Goal: Task Accomplishment & Management: Manage account settings

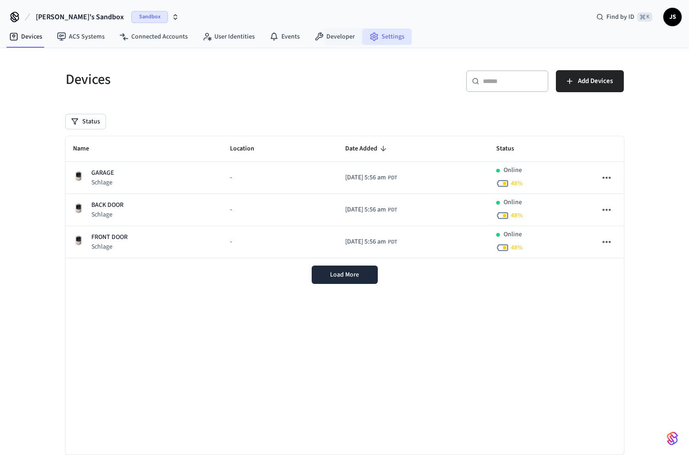
click at [364, 32] on link "Settings" at bounding box center [387, 36] width 50 height 17
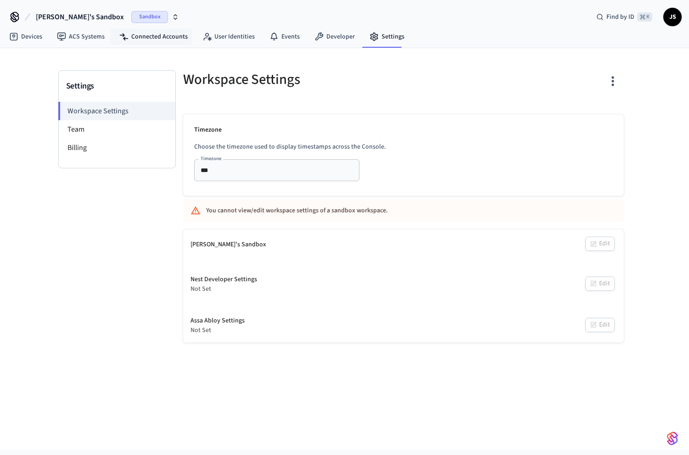
click at [95, 7] on button "[PERSON_NAME]'s Sandbox Sandbox" at bounding box center [107, 16] width 149 height 19
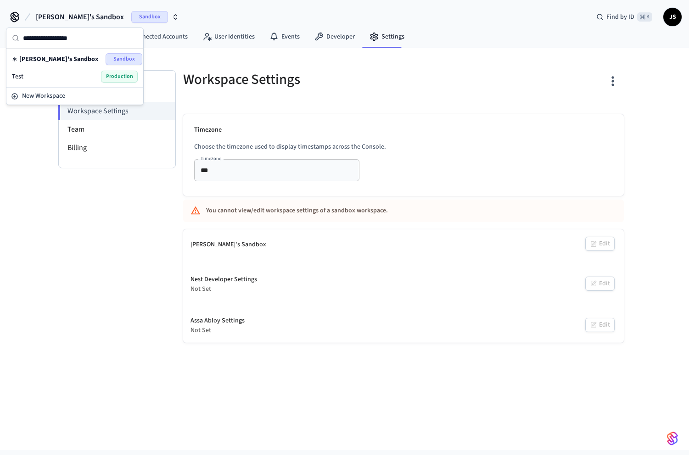
click at [66, 75] on div "Test Production" at bounding box center [75, 77] width 126 height 12
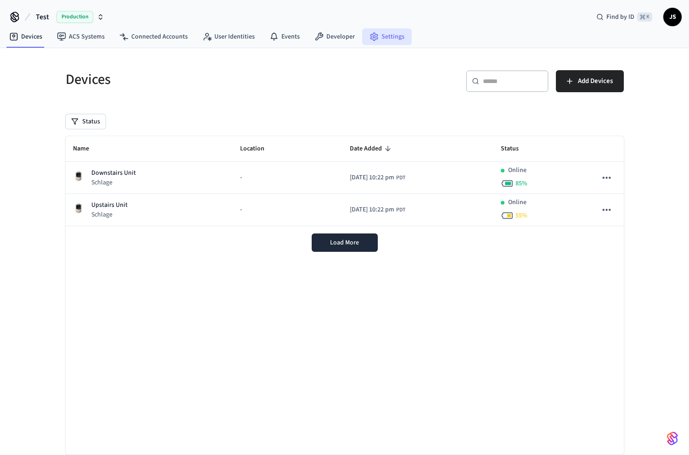
click at [384, 37] on link "Settings" at bounding box center [387, 36] width 50 height 17
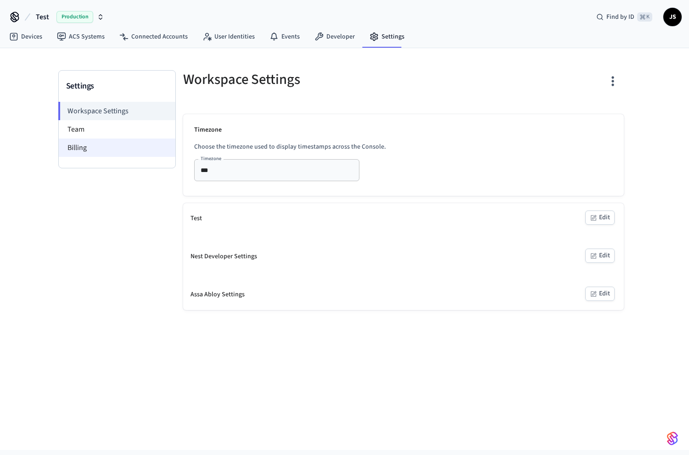
click at [98, 141] on li "Billing" at bounding box center [117, 148] width 117 height 18
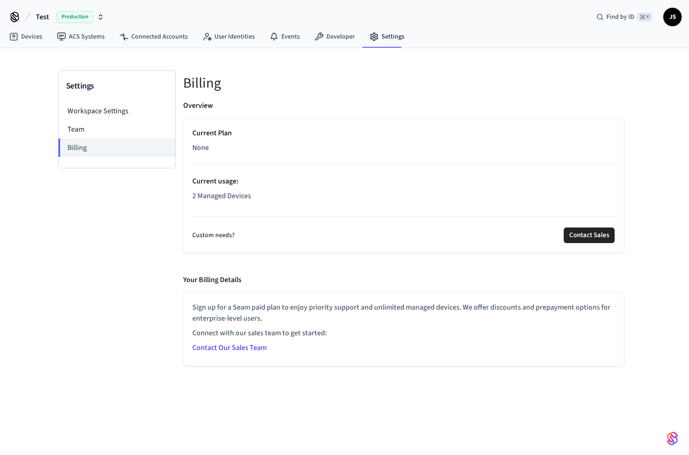
click at [241, 351] on link "Contact Our Sales Team" at bounding box center [229, 348] width 74 height 10
click at [677, 21] on span "JS" at bounding box center [672, 17] width 17 height 17
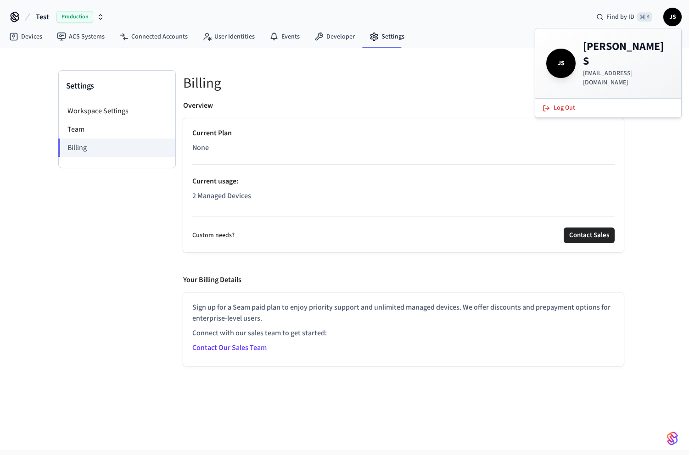
click at [618, 69] on p "[EMAIL_ADDRESS][DOMAIN_NAME]" at bounding box center [626, 78] width 87 height 18
click at [114, 110] on li "Workspace Settings" at bounding box center [117, 111] width 117 height 18
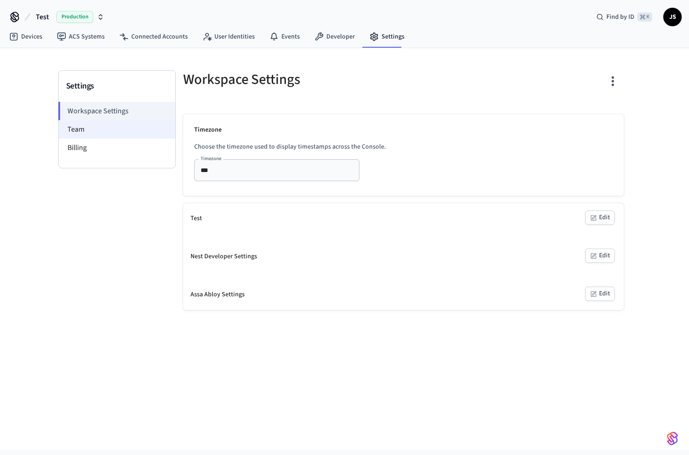
click at [101, 126] on li "Team" at bounding box center [117, 129] width 117 height 18
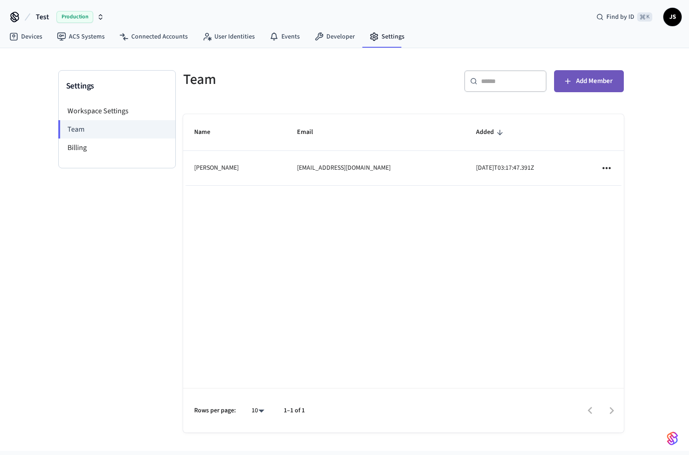
click at [594, 83] on span "Add Member" at bounding box center [594, 81] width 37 height 12
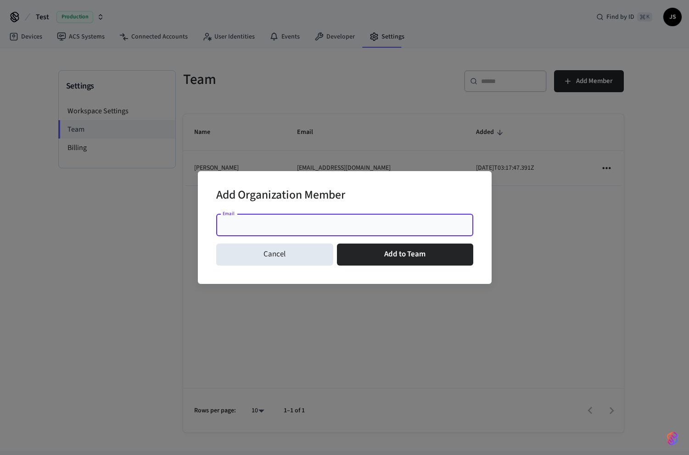
click at [331, 226] on input "Email" at bounding box center [345, 225] width 246 height 9
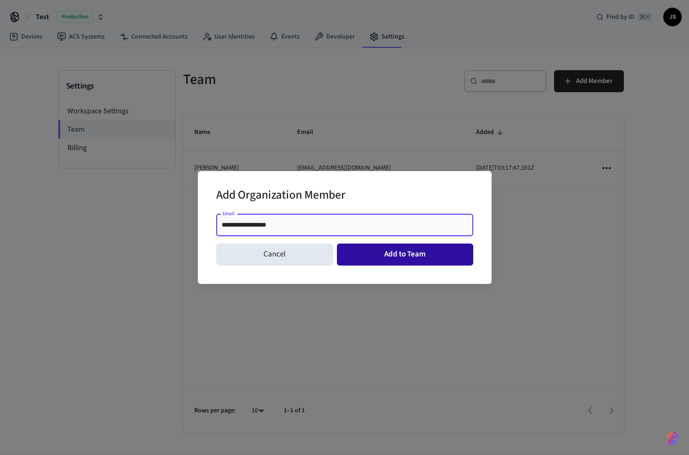
type input "**********"
click at [403, 261] on button "Add to Team" at bounding box center [405, 255] width 136 height 22
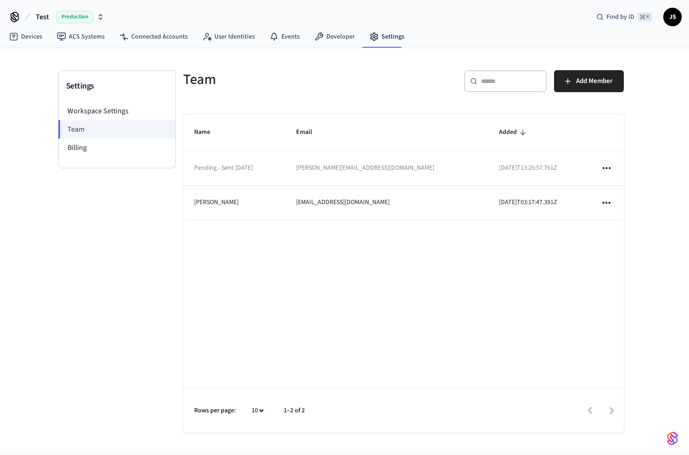
click at [599, 206] on td "sticky table" at bounding box center [606, 203] width 34 height 34
click at [608, 206] on icon "sticky table" at bounding box center [606, 203] width 12 height 12
click at [483, 271] on div at bounding box center [344, 227] width 689 height 455
click at [60, 15] on span "Production" at bounding box center [74, 17] width 37 height 12
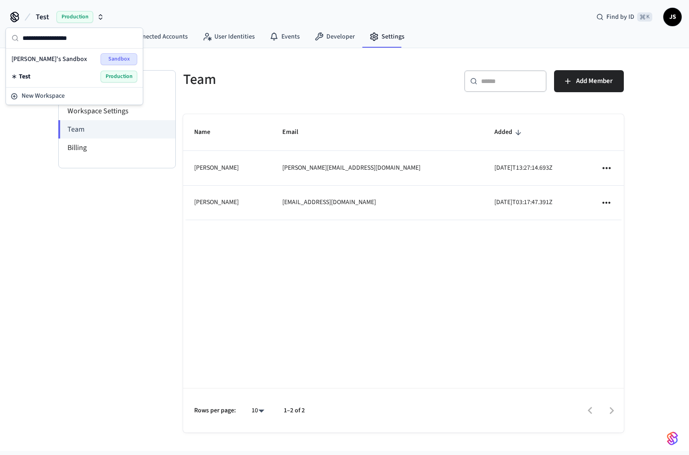
click at [43, 59] on span "[PERSON_NAME]'s Sandbox" at bounding box center [49, 59] width 76 height 9
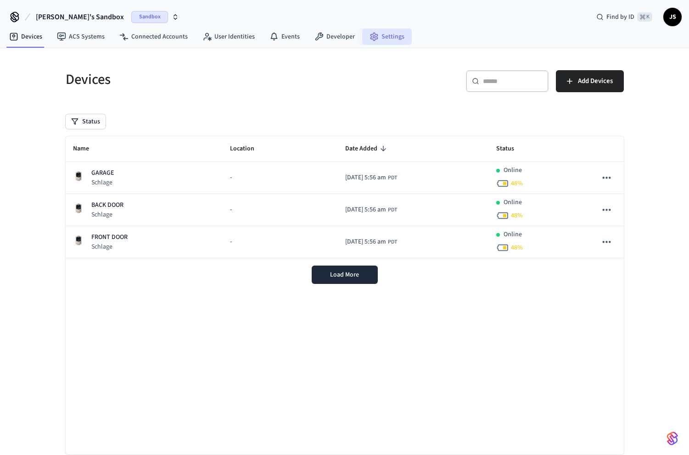
click at [381, 36] on link "Settings" at bounding box center [387, 36] width 50 height 17
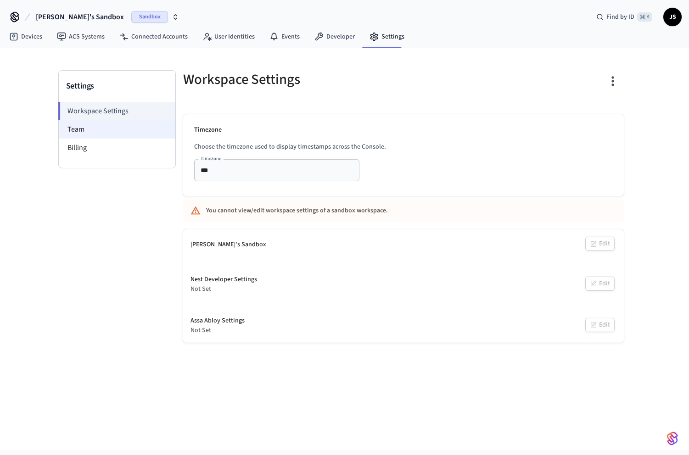
click at [94, 135] on li "Team" at bounding box center [117, 129] width 117 height 18
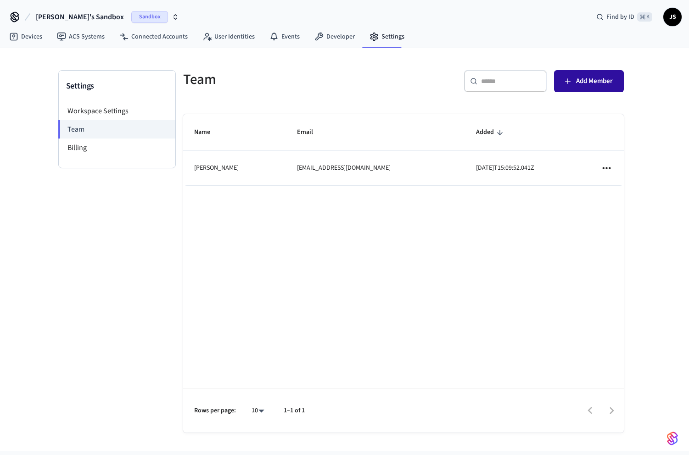
click at [594, 73] on button "Add Member" at bounding box center [589, 81] width 70 height 22
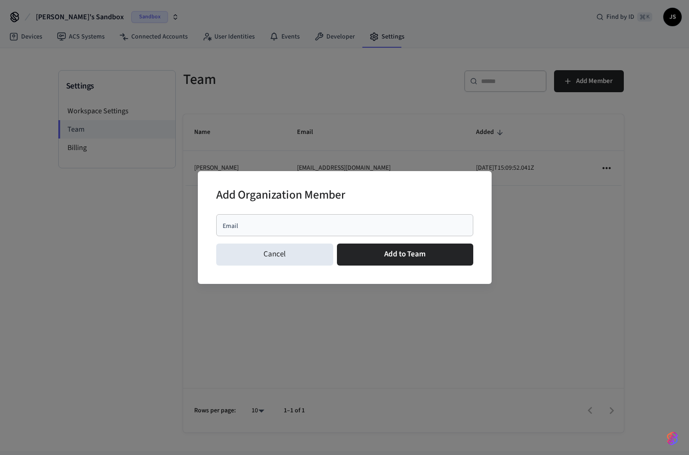
click at [348, 226] on input "Email" at bounding box center [345, 225] width 246 height 9
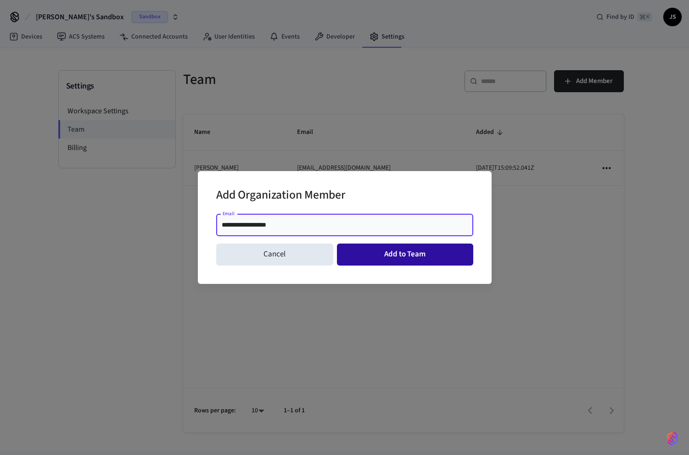
type input "**********"
click at [439, 264] on button "Add to Team" at bounding box center [405, 255] width 136 height 22
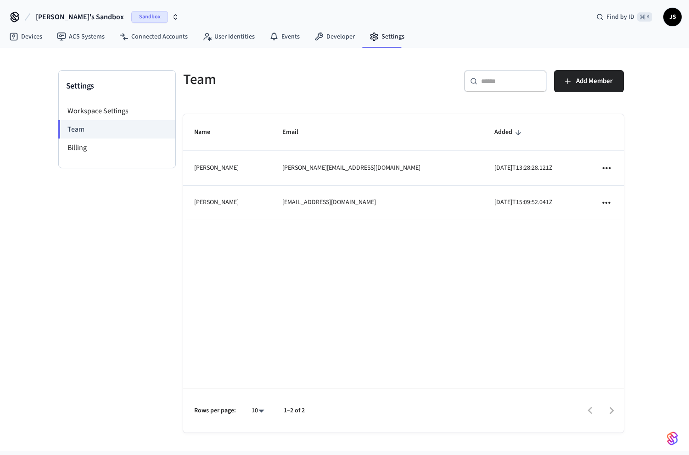
click at [70, 17] on span "[PERSON_NAME]'s Sandbox" at bounding box center [80, 16] width 88 height 11
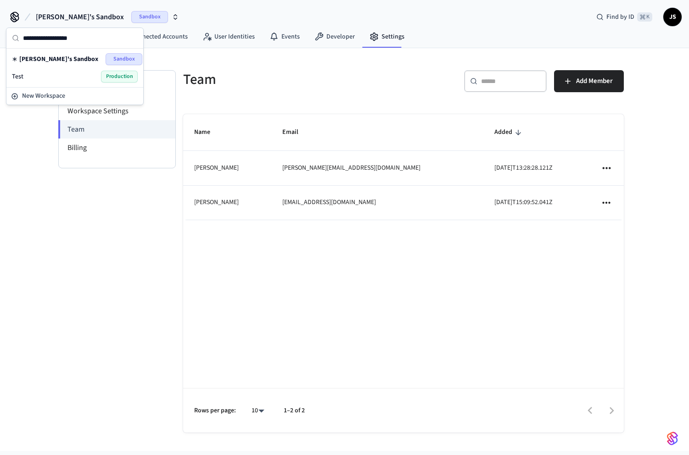
click at [47, 79] on div "Test Production" at bounding box center [75, 77] width 126 height 12
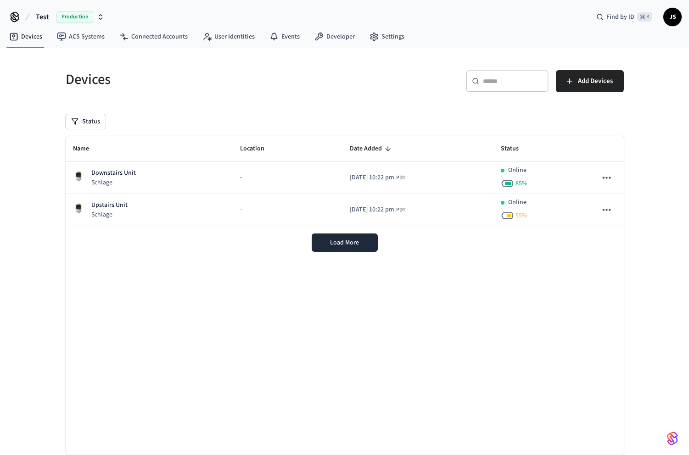
click at [677, 24] on span "JS" at bounding box center [672, 17] width 18 height 18
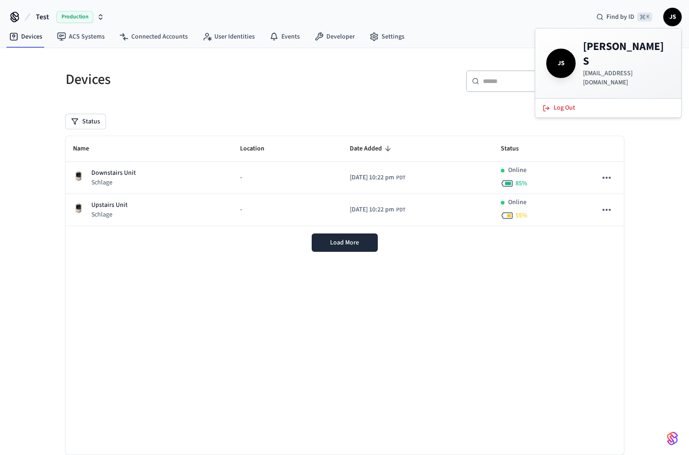
click at [677, 24] on span "JS" at bounding box center [672, 17] width 18 height 18
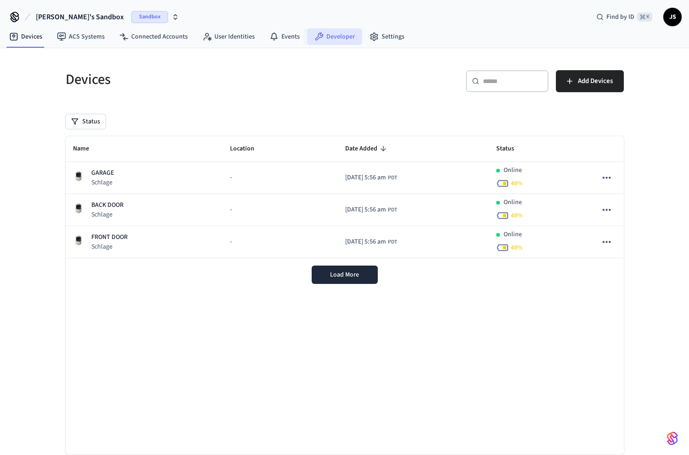
click at [335, 34] on link "Developer" at bounding box center [334, 36] width 55 height 17
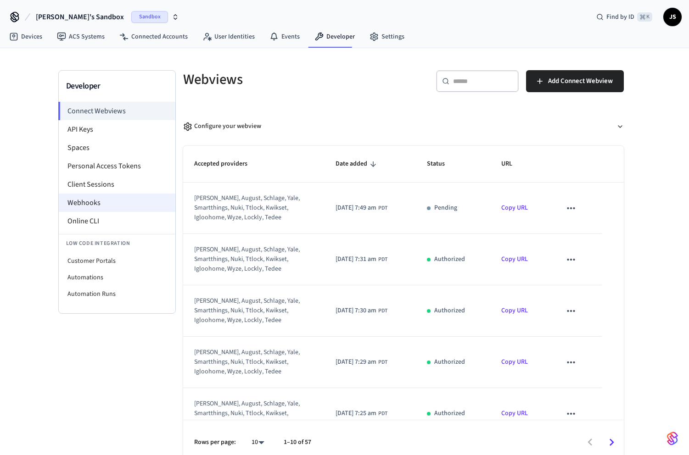
click at [84, 205] on li "Webhooks" at bounding box center [117, 203] width 117 height 18
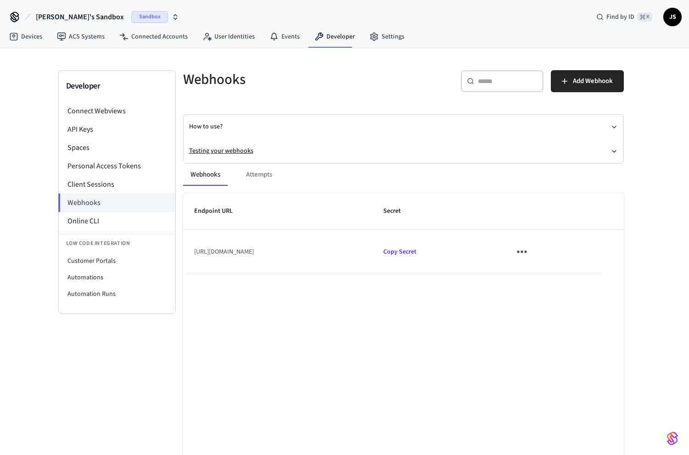
click at [230, 152] on button "Testing your webhooks" at bounding box center [403, 151] width 429 height 24
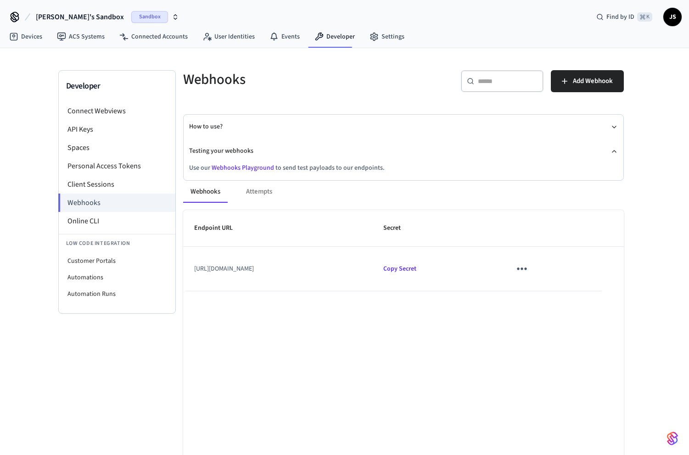
click at [247, 167] on link "Webhooks Playground" at bounding box center [243, 167] width 62 height 9
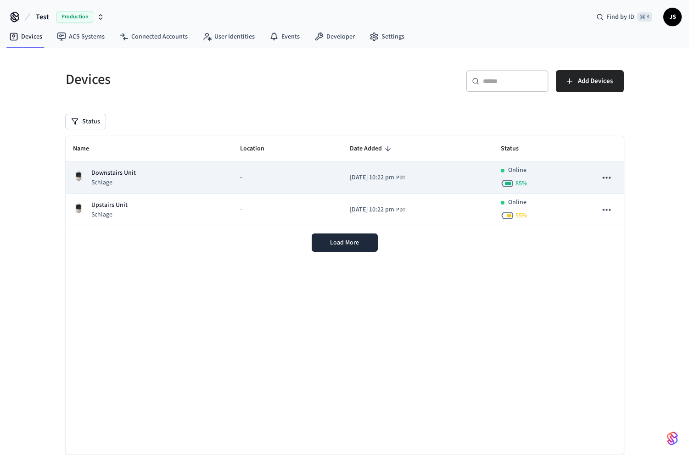
click at [262, 178] on div "-" at bounding box center [287, 178] width 95 height 10
click at [608, 180] on icon "sticky table" at bounding box center [606, 178] width 12 height 12
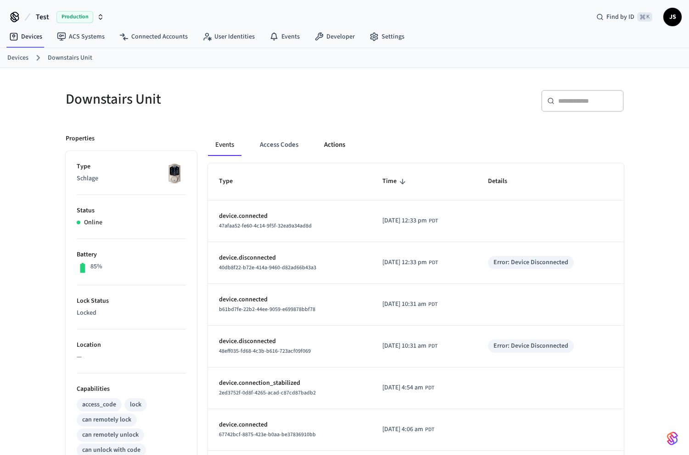
click at [345, 145] on button "Actions" at bounding box center [335, 145] width 36 height 22
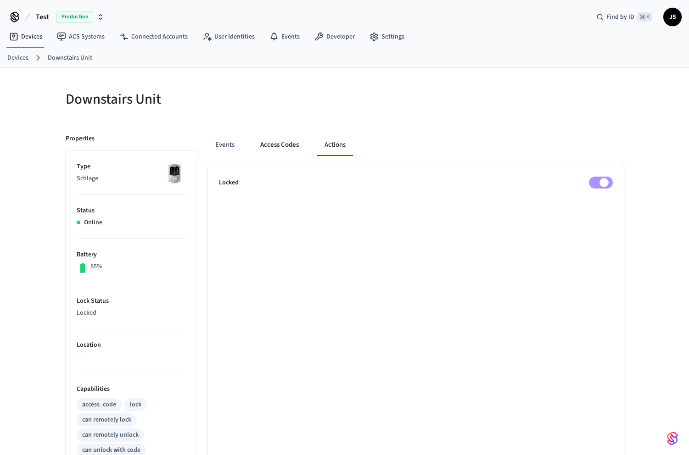
click at [282, 143] on button "Access Codes" at bounding box center [279, 145] width 53 height 22
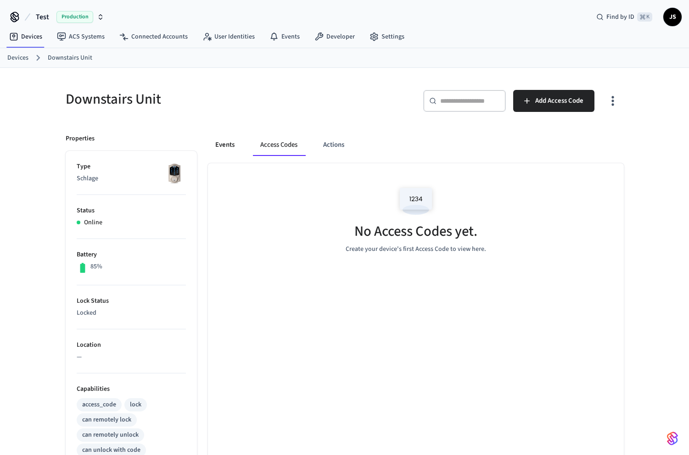
click at [227, 146] on button "Events" at bounding box center [225, 145] width 34 height 22
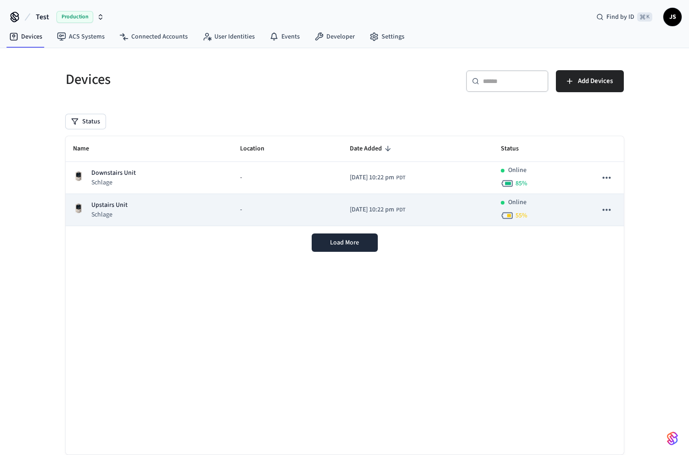
click at [126, 211] on p "Schlage" at bounding box center [109, 214] width 36 height 9
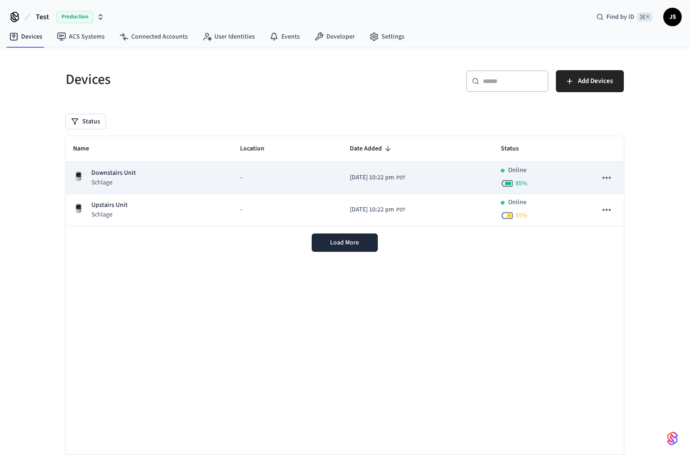
click at [111, 170] on p "Downstairs Unit" at bounding box center [113, 173] width 45 height 10
